Goal: Task Accomplishment & Management: Manage account settings

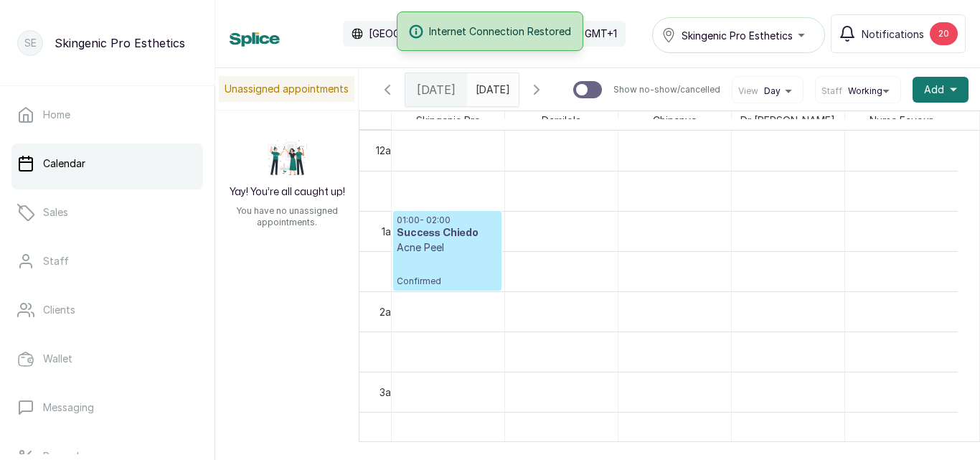
scroll to position [926, 0]
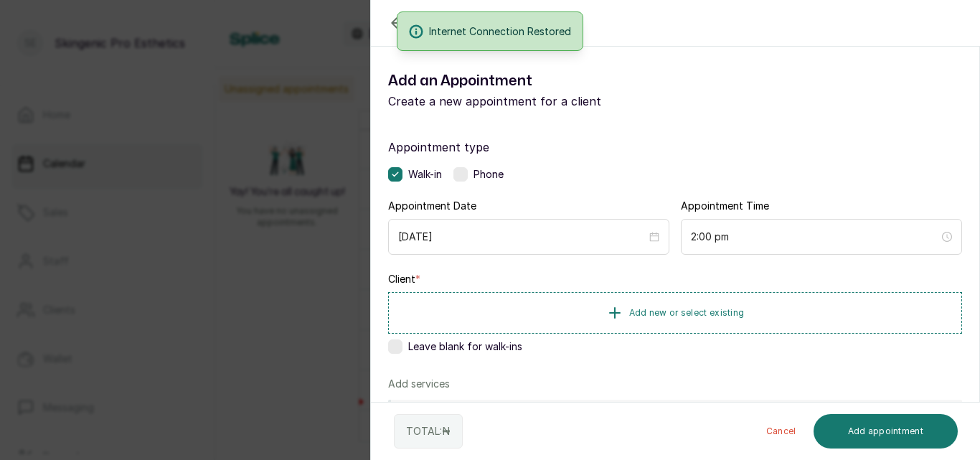
click at [392, 345] on label at bounding box center [395, 346] width 14 height 14
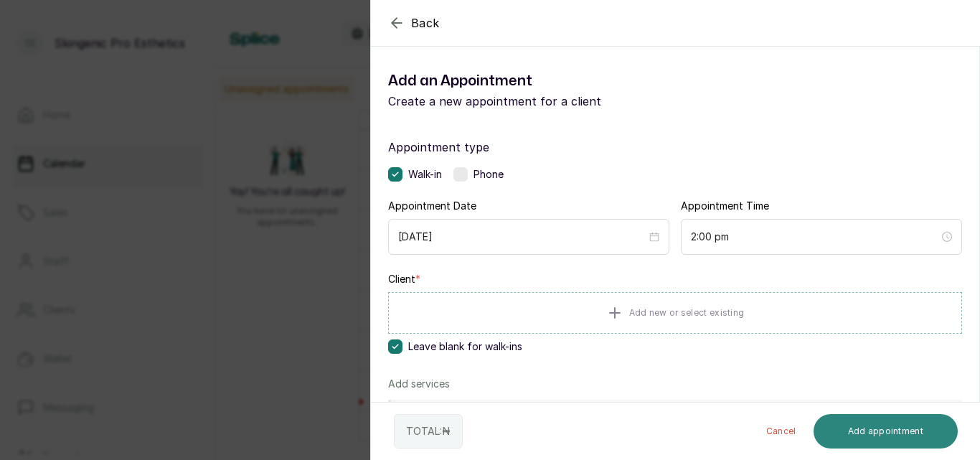
click at [877, 433] on button "Add appointment" at bounding box center [886, 431] width 145 height 34
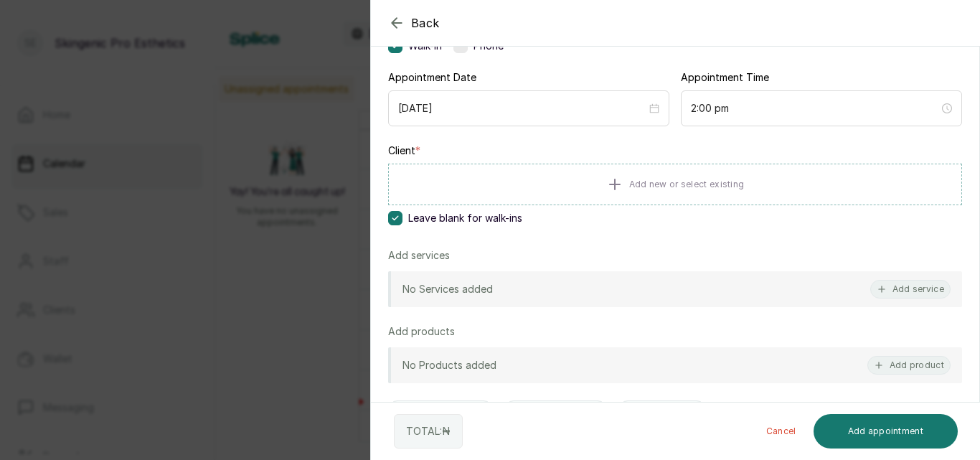
scroll to position [152, 0]
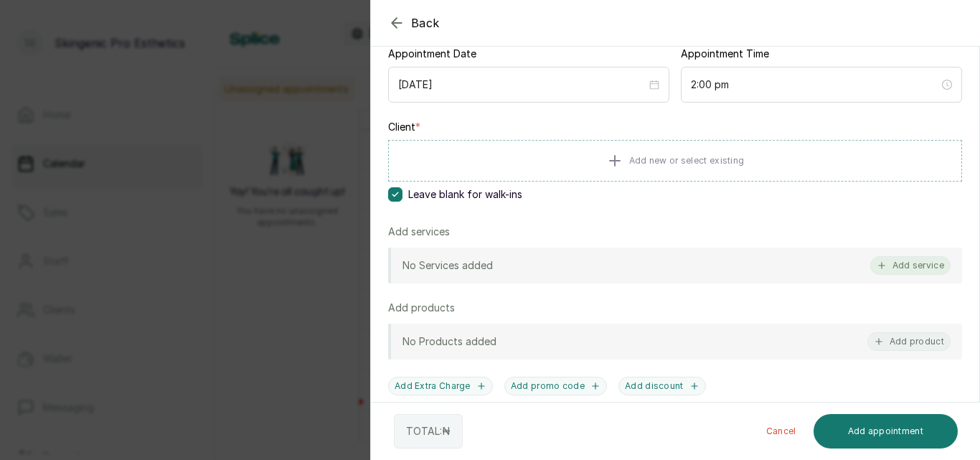
click at [911, 261] on button "Add service" at bounding box center [910, 265] width 80 height 19
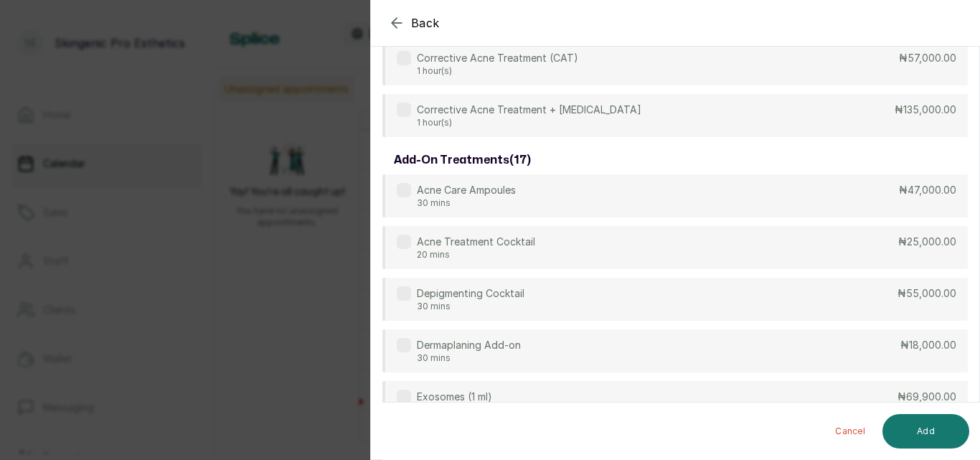
scroll to position [57, 0]
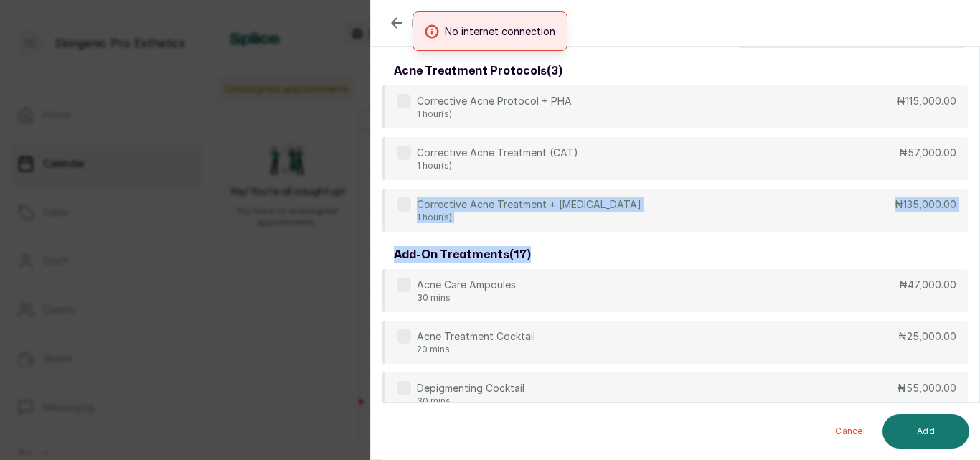
drag, startPoint x: 979, startPoint y: 243, endPoint x: 979, endPoint y: 151, distance: 91.8
click at [965, 152] on section "Back Add Appointment Select service acne treatment protocols ( 3 ) Corrective A…" at bounding box center [675, 230] width 610 height 460
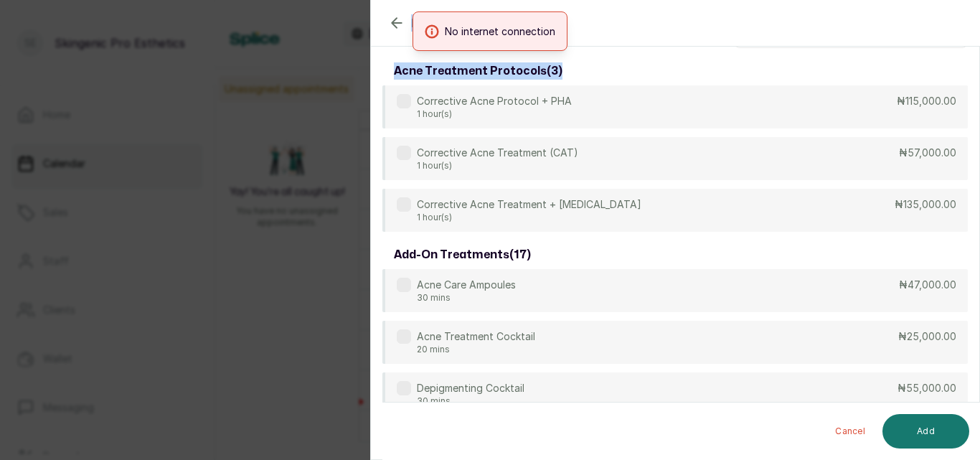
drag, startPoint x: 979, startPoint y: 81, endPoint x: 979, endPoint y: 36, distance: 45.2
click at [979, 32] on body "SE Skingenic Pro Esthetics Home Calendar Sales Staff Clients Wallet Messaging R…" at bounding box center [490, 230] width 980 height 460
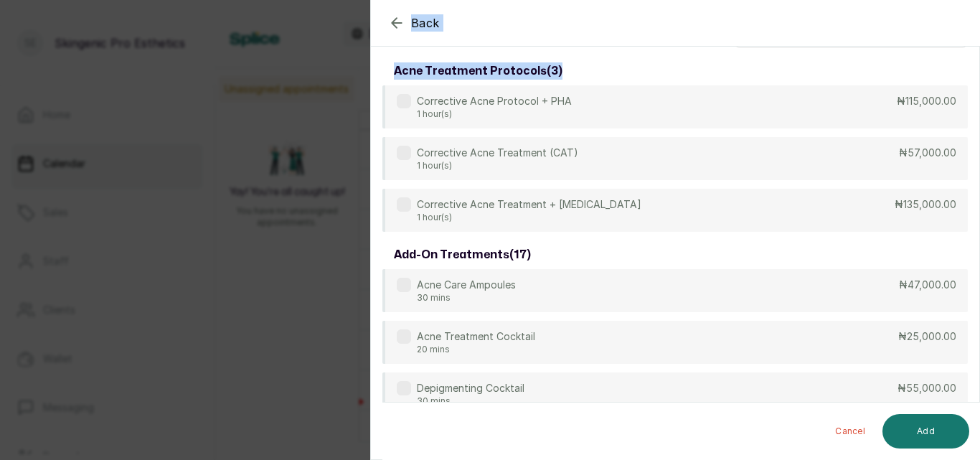
click at [401, 24] on icon "button" at bounding box center [396, 22] width 17 height 17
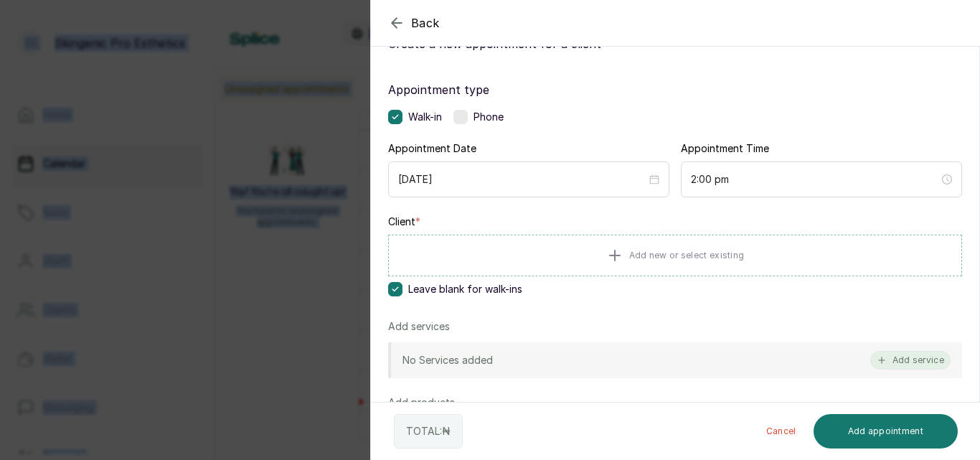
click at [905, 360] on button "Add service" at bounding box center [910, 360] width 80 height 19
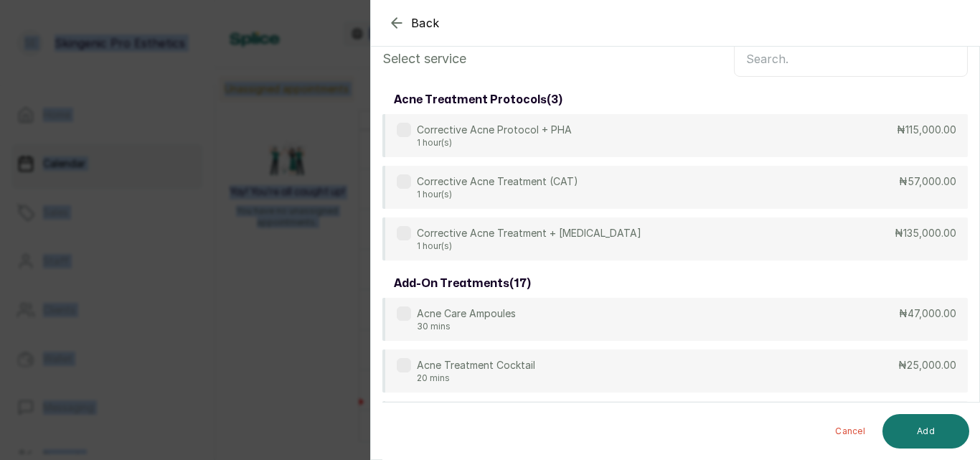
scroll to position [0, 0]
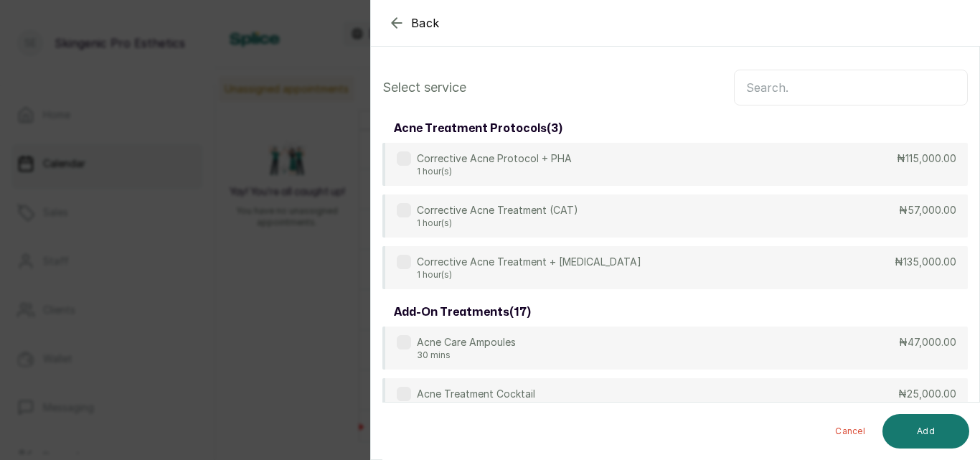
click at [808, 81] on input "text" at bounding box center [851, 88] width 234 height 36
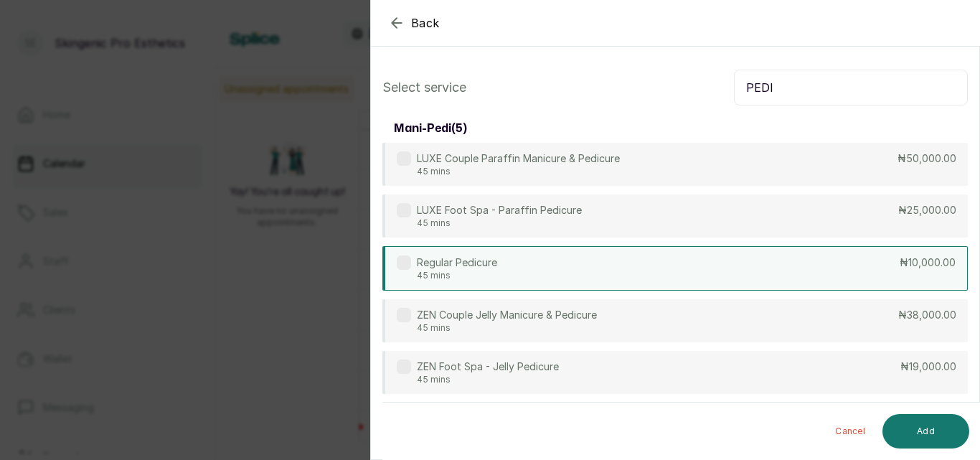
type input "PEDI"
click at [804, 261] on div "Regular Pedicure 45 mins ₦10,000.00" at bounding box center [674, 268] width 585 height 44
click at [904, 432] on button "Add" at bounding box center [925, 431] width 87 height 34
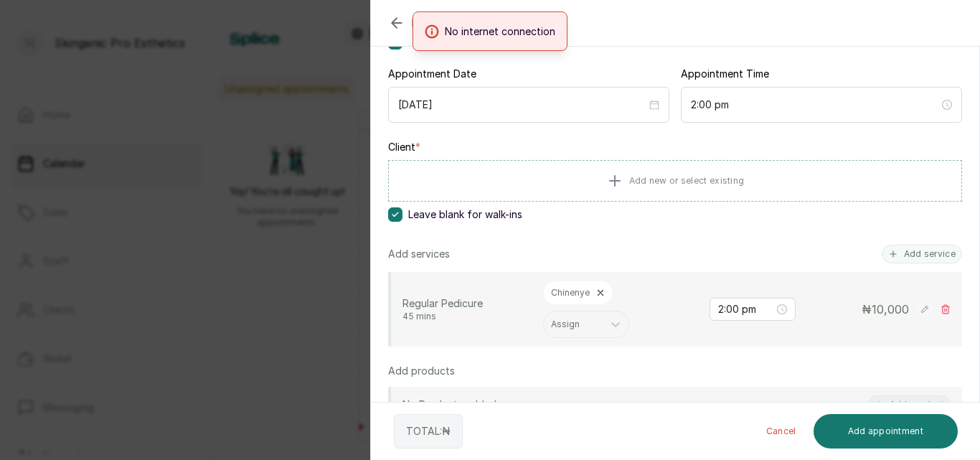
scroll to position [95, 0]
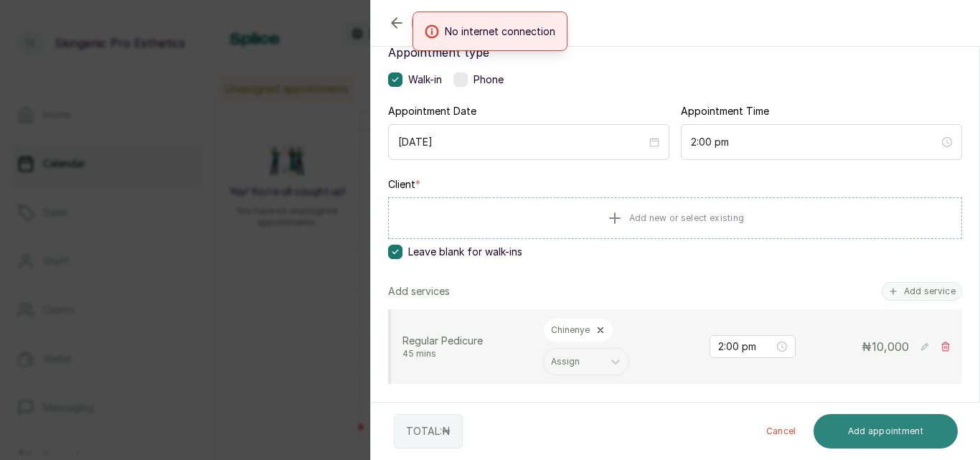
click at [870, 425] on button "Add appointment" at bounding box center [886, 431] width 145 height 34
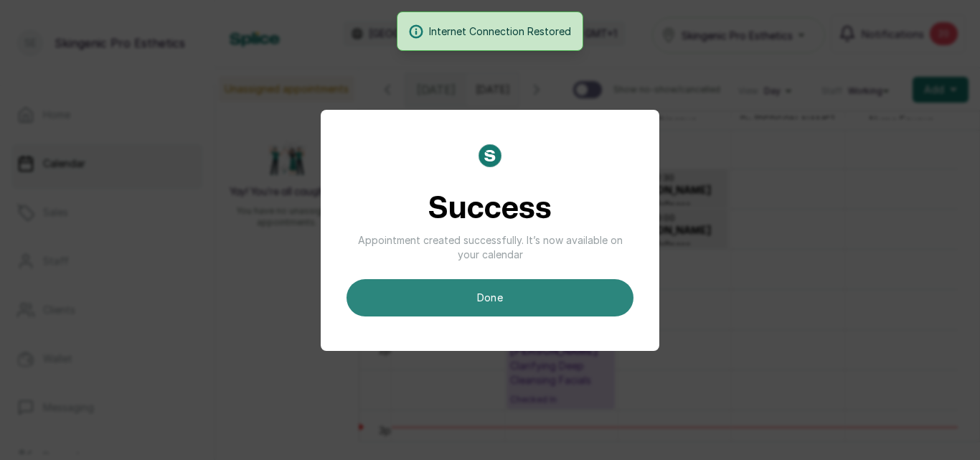
click at [544, 301] on button "done" at bounding box center [490, 297] width 287 height 37
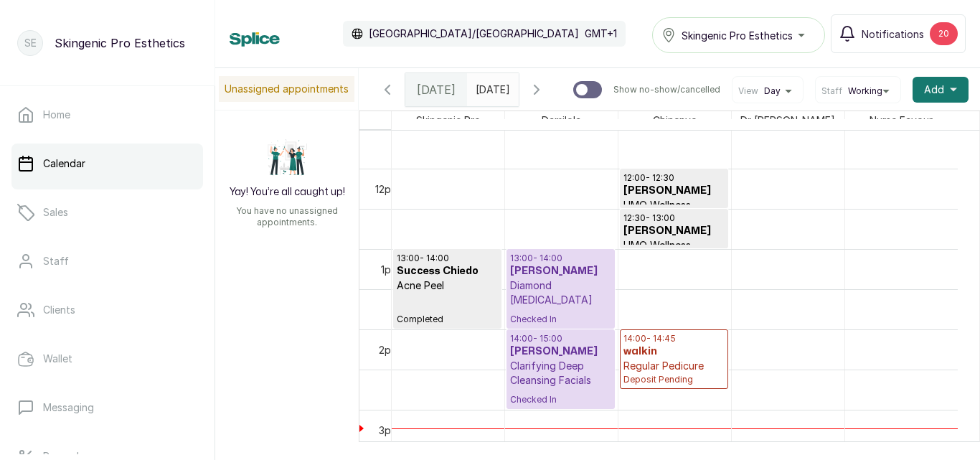
click at [677, 373] on p "Regular Pedicure" at bounding box center [673, 366] width 101 height 14
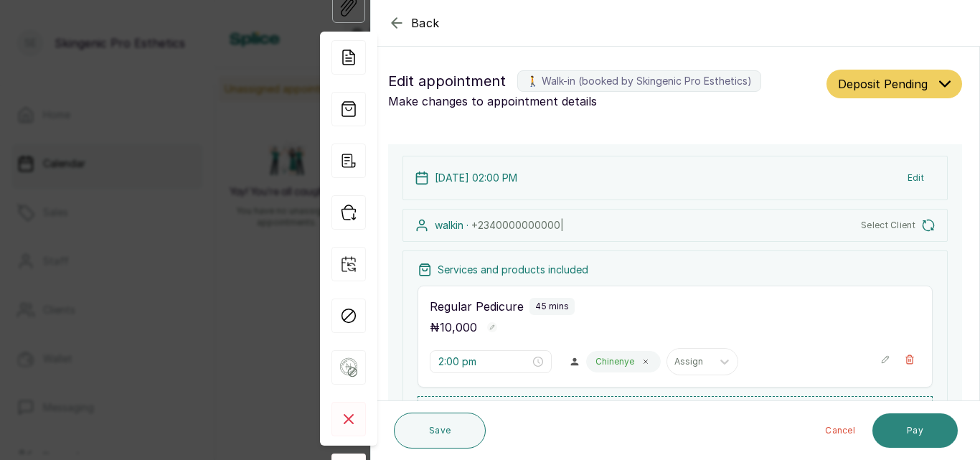
scroll to position [483, 0]
click at [908, 428] on button "Pay" at bounding box center [914, 430] width 85 height 34
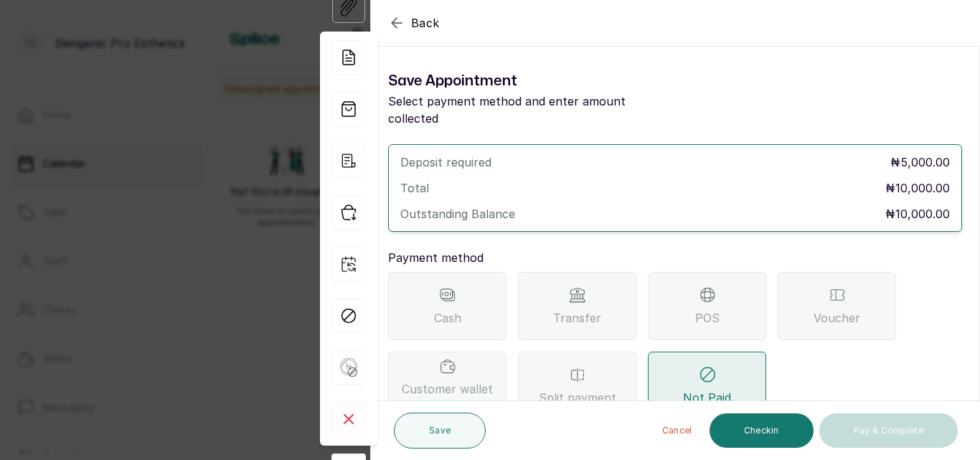
click at [543, 288] on div "Transfer" at bounding box center [577, 306] width 118 height 68
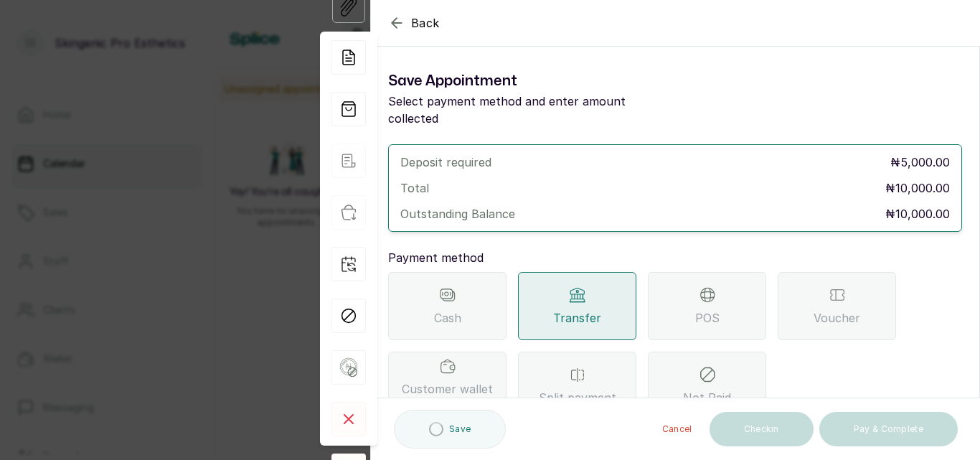
click at [543, 288] on div "Transfer" at bounding box center [577, 306] width 118 height 68
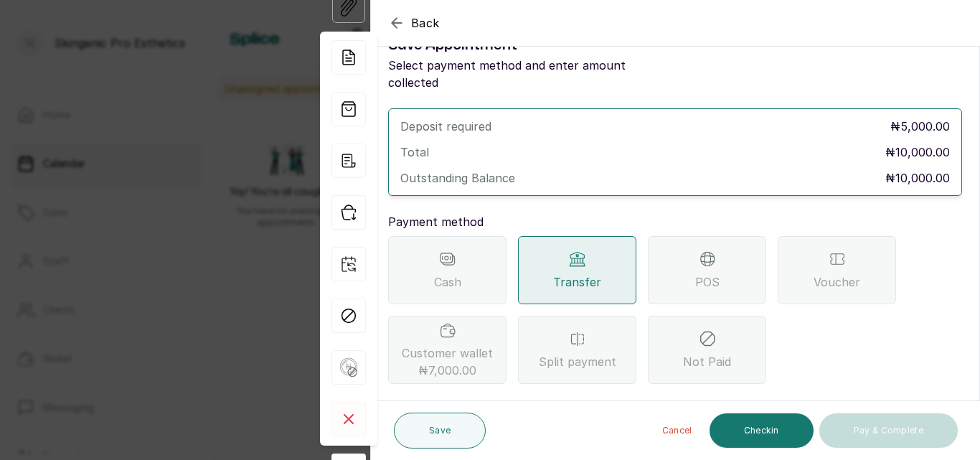
scroll to position [85, 0]
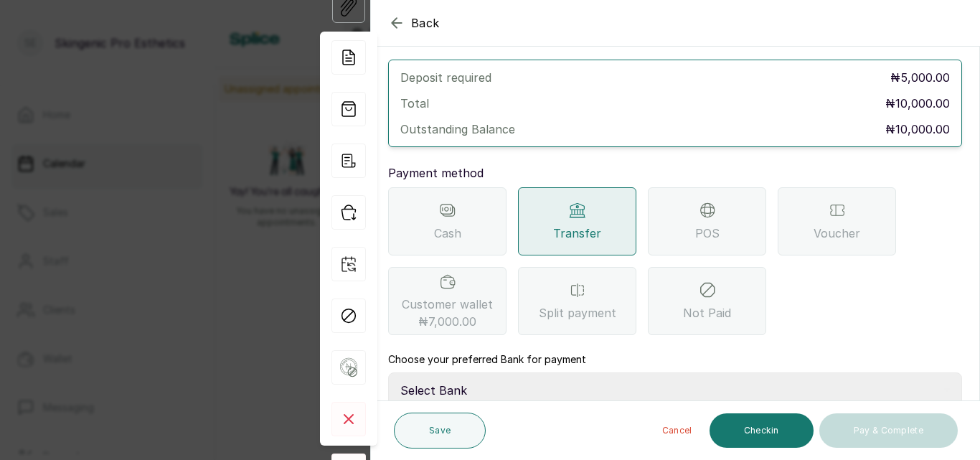
click at [684, 372] on select "Select Bank Skingenic Pro Esthetics First City Monument Bank SKINGENIC PRO ESTH…" at bounding box center [675, 390] width 574 height 36
select select "c79eea2b-aeb8-454d-b486-470d48a76130"
click at [388, 372] on select "Select Bank Skingenic Pro Esthetics First City Monument Bank SKINGENIC PRO ESTH…" at bounding box center [675, 390] width 574 height 36
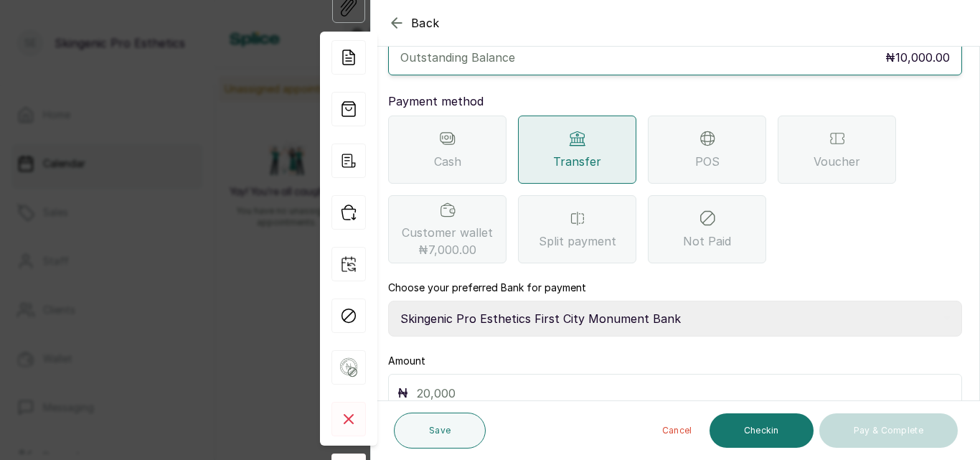
scroll to position [197, 0]
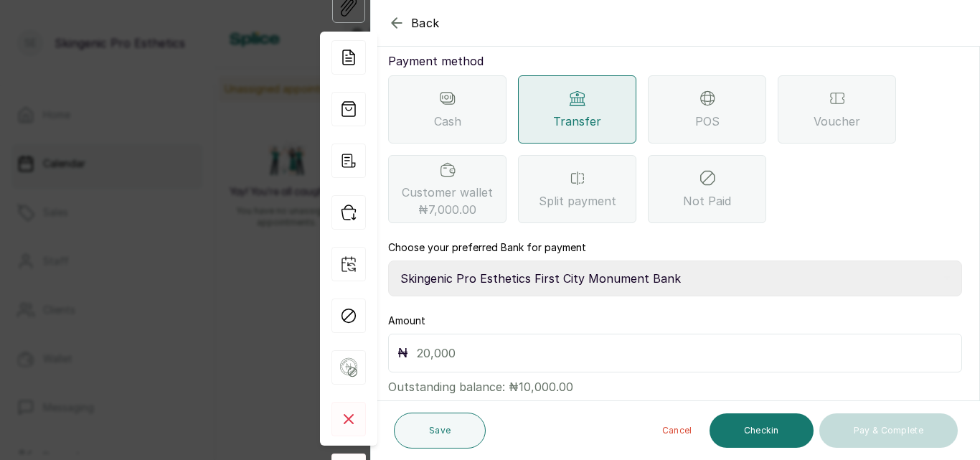
click at [738, 343] on input "text" at bounding box center [685, 353] width 536 height 20
type input "10,000"
click at [770, 431] on button "Checkin" at bounding box center [762, 430] width 104 height 34
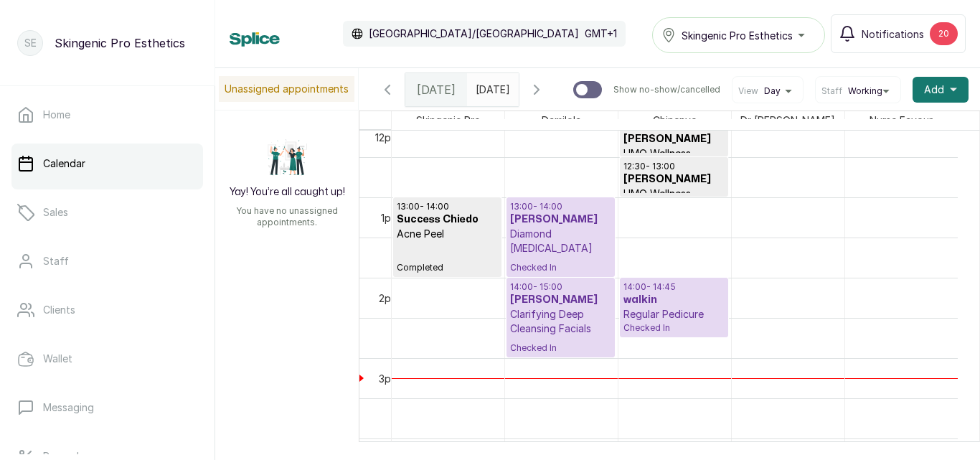
scroll to position [0, 0]
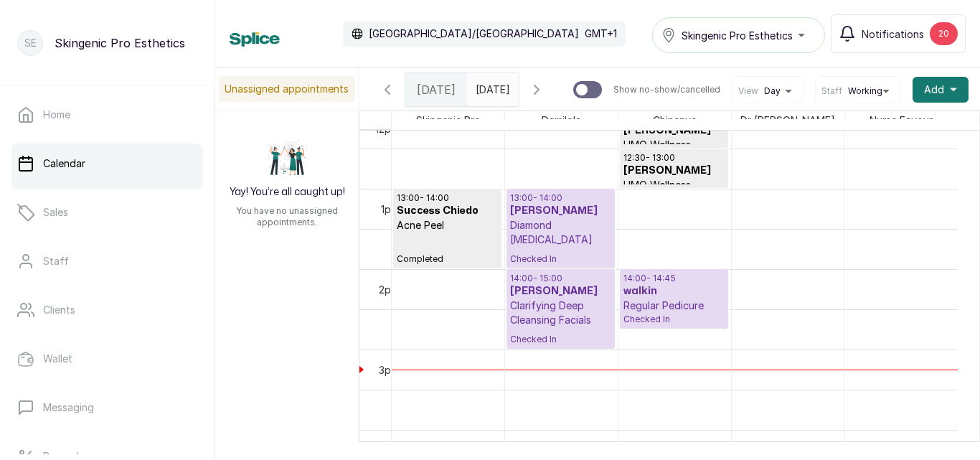
click at [678, 309] on p "Regular Pedicure" at bounding box center [673, 305] width 101 height 14
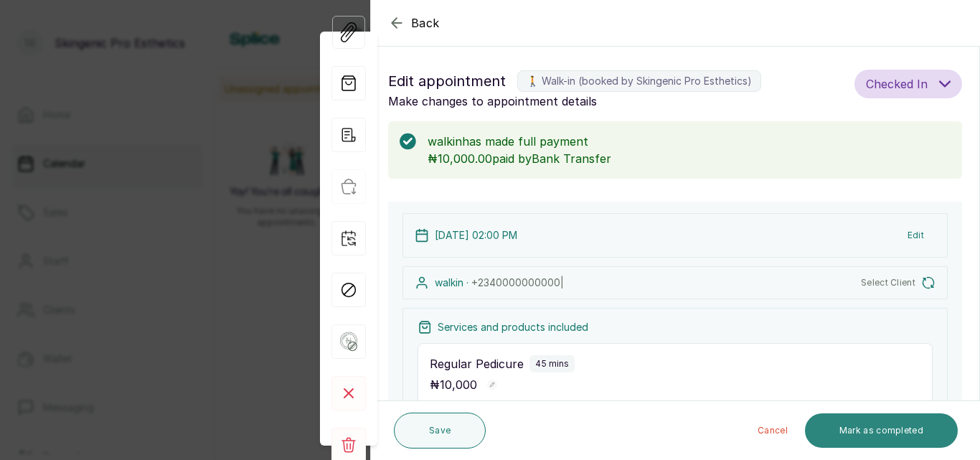
click at [853, 420] on button "Mark as completed" at bounding box center [881, 430] width 153 height 34
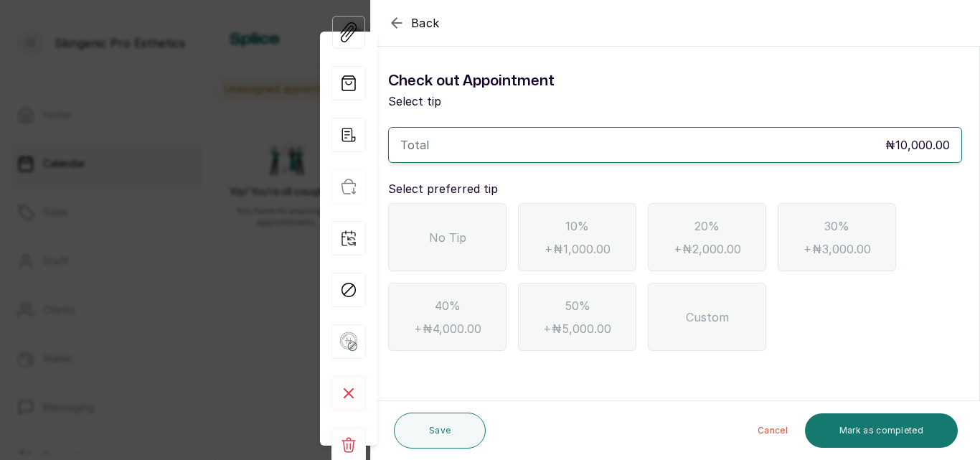
click at [458, 238] on span "No Tip" at bounding box center [447, 237] width 37 height 17
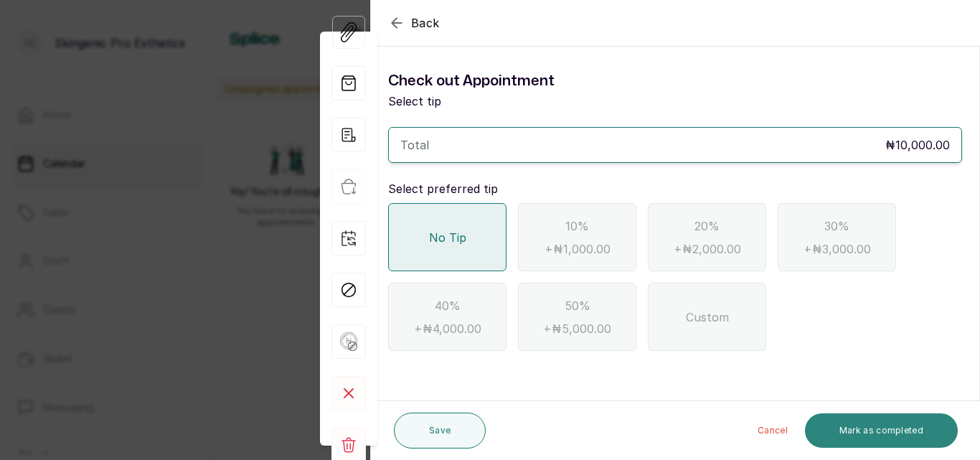
click at [882, 420] on button "Mark as completed" at bounding box center [881, 430] width 153 height 34
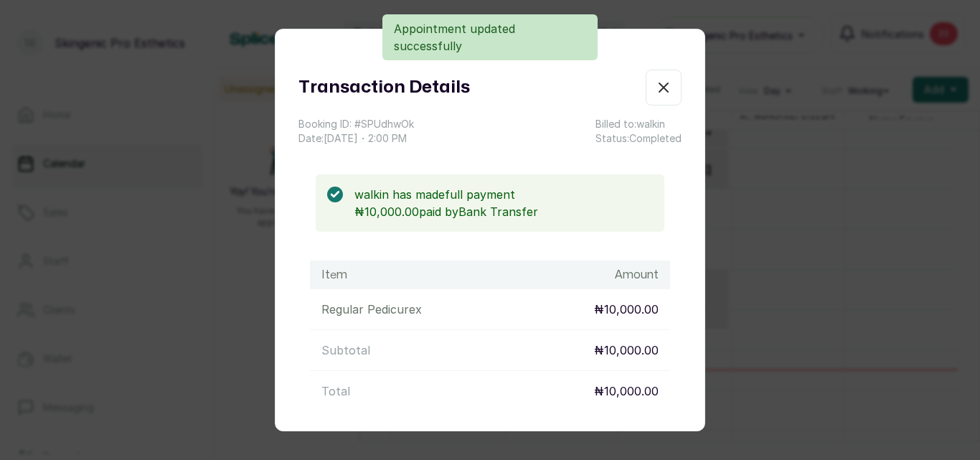
click at [655, 86] on icon "button" at bounding box center [663, 87] width 17 height 17
